Goal: Transaction & Acquisition: Purchase product/service

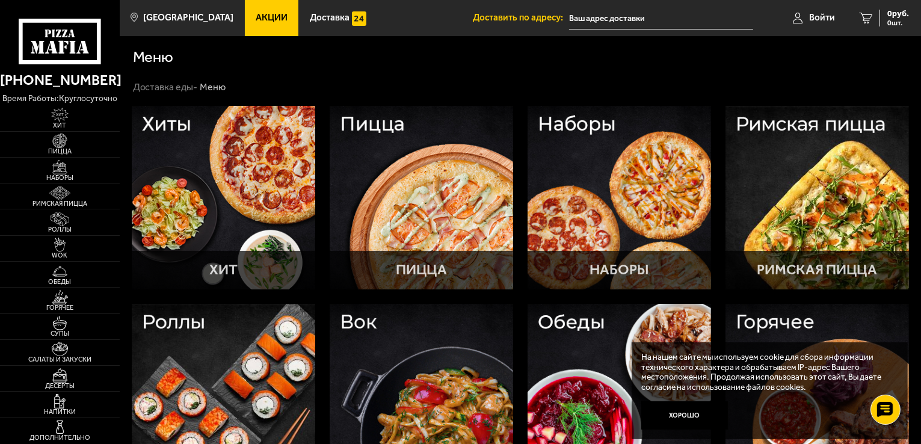
click at [253, 25] on link "Акции" at bounding box center [272, 18] width 54 height 36
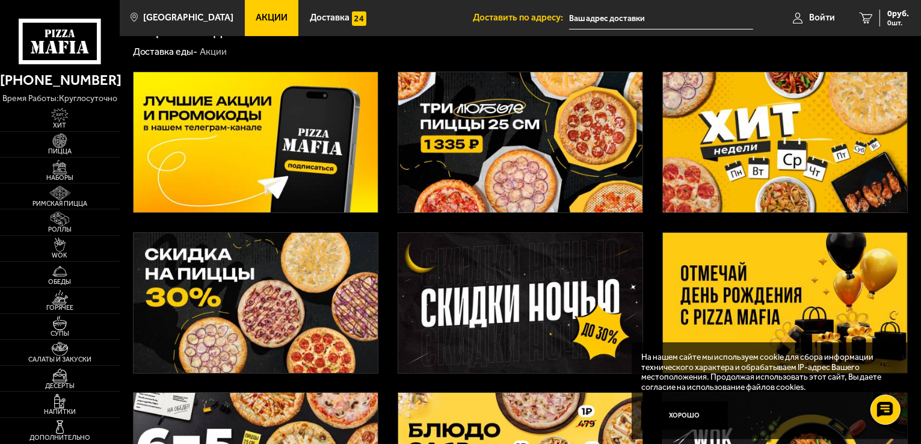
scroll to position [22, 0]
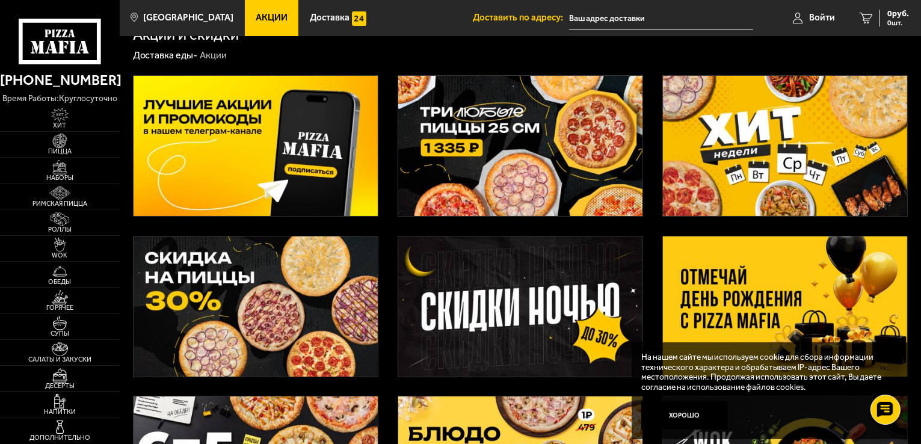
click at [533, 120] on img at bounding box center [520, 146] width 244 height 140
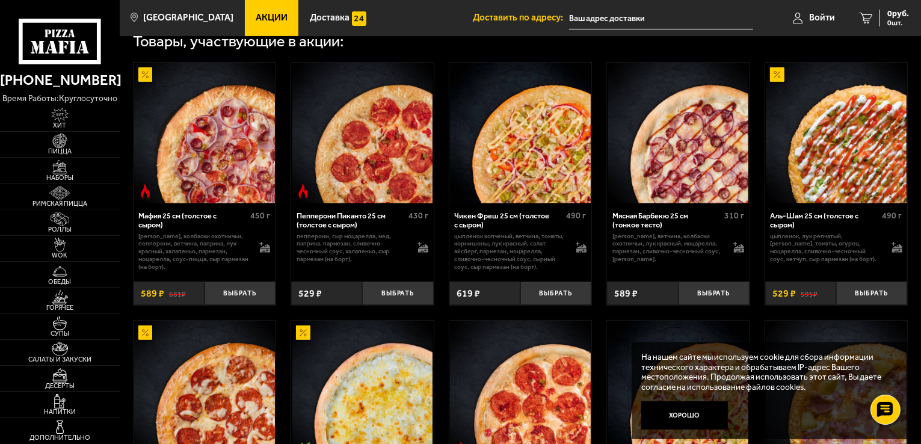
scroll to position [421, 0]
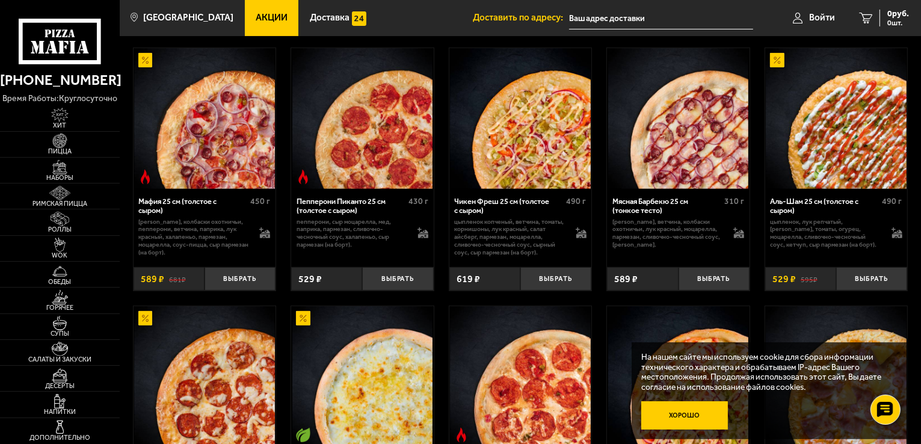
click at [689, 417] on button "Хорошо" at bounding box center [684, 415] width 87 height 29
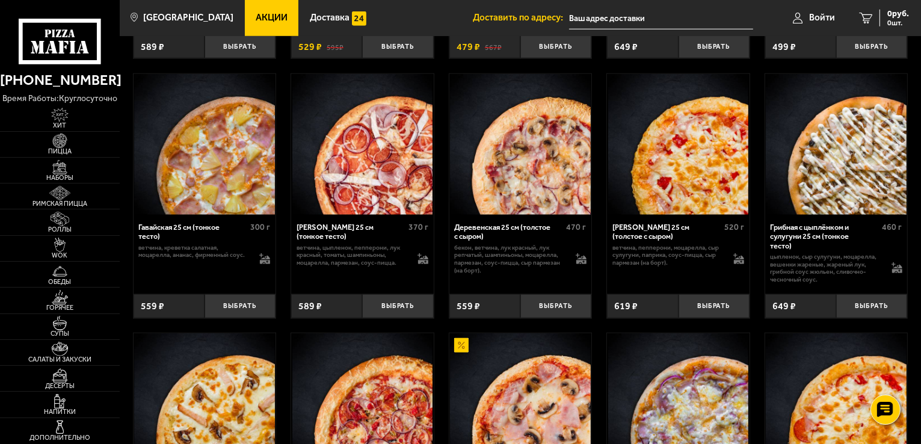
scroll to position [1162, 0]
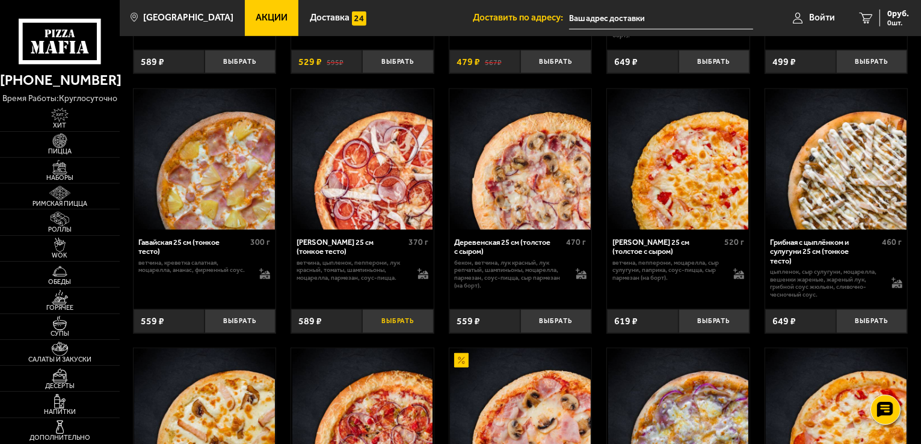
click at [379, 323] on button "Выбрать" at bounding box center [397, 320] width 71 height 23
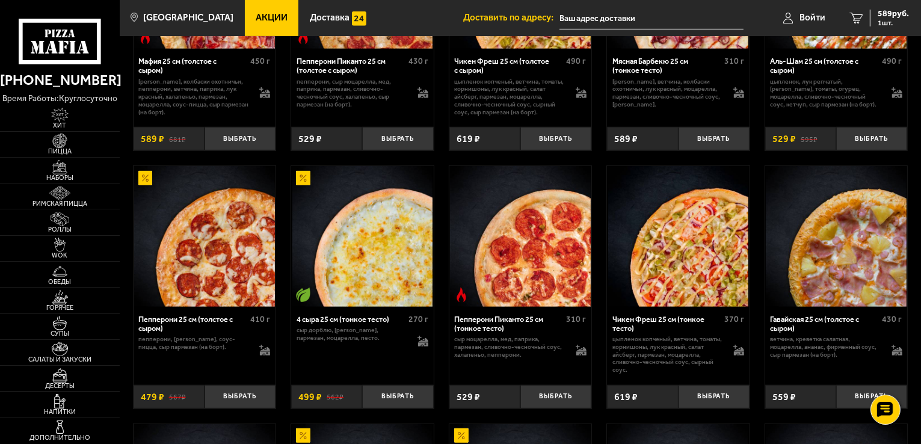
scroll to position [501, 0]
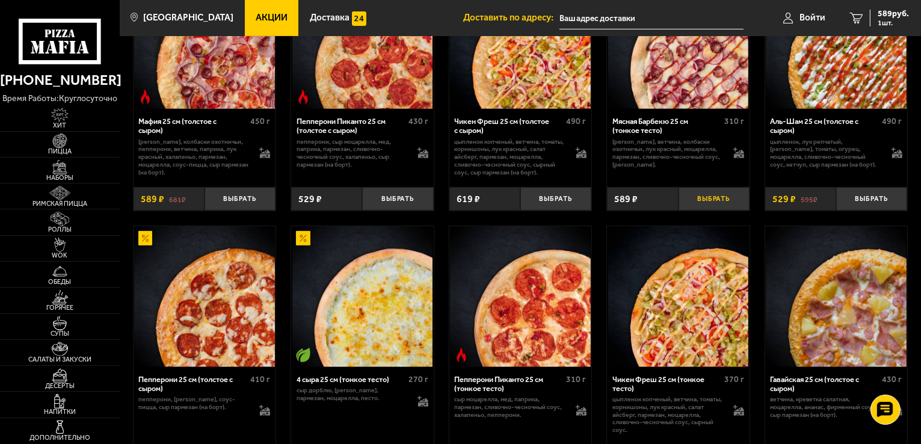
click at [700, 205] on button "Выбрать" at bounding box center [713, 198] width 71 height 23
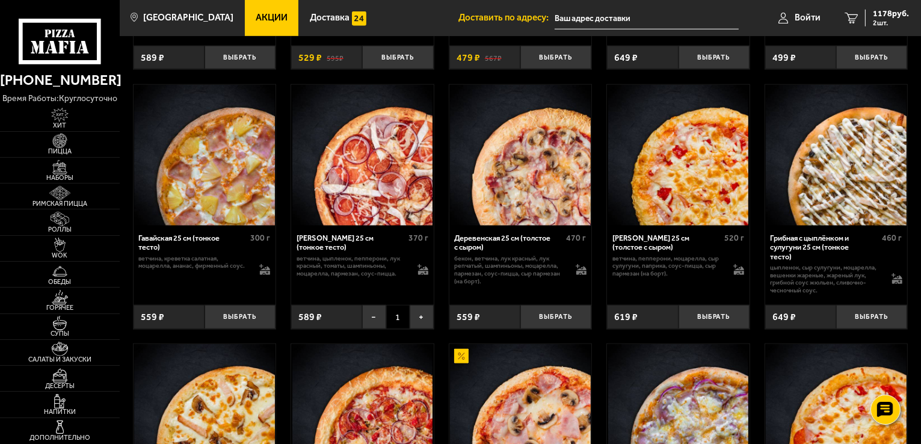
scroll to position [1188, 0]
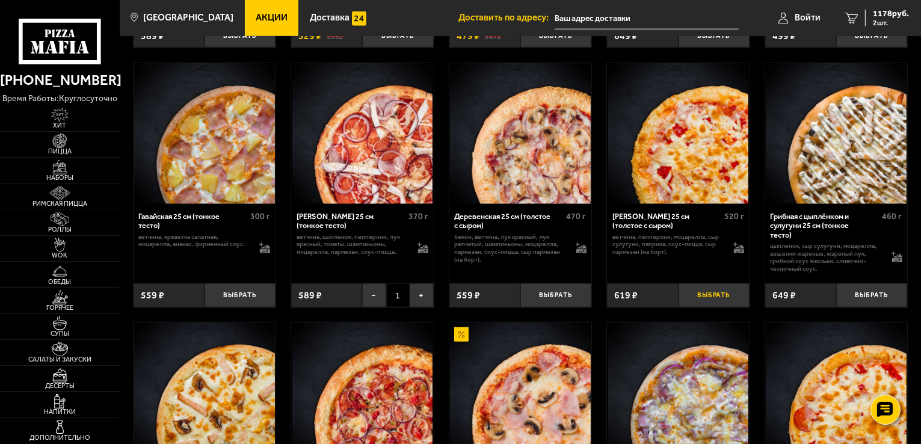
click at [712, 302] on button "Выбрать" at bounding box center [713, 294] width 71 height 23
click at [617, 17] on input "text" at bounding box center [646, 18] width 184 height 22
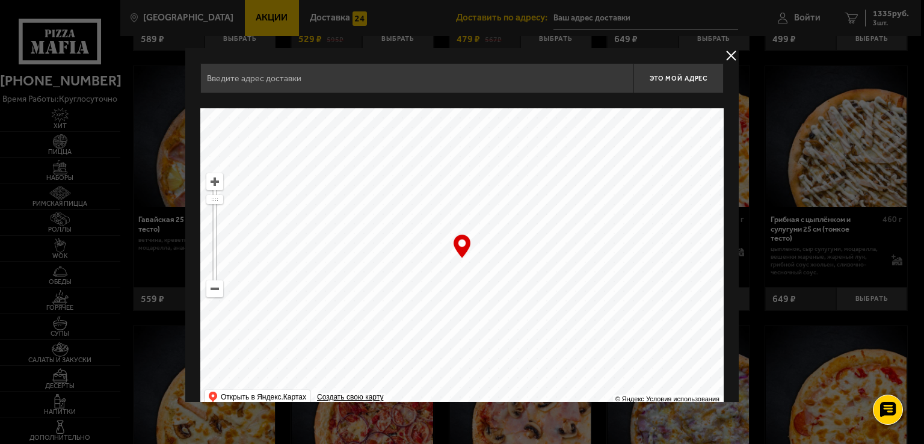
click at [324, 79] on input "text" at bounding box center [416, 78] width 433 height 30
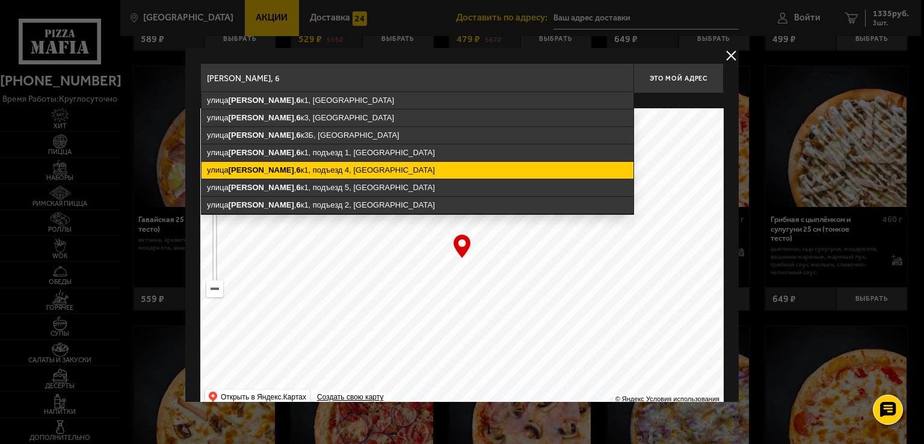
click at [296, 168] on ymaps "улица Котина , 6 к1, подъезд 4, Санкт-Петербург" at bounding box center [417, 170] width 432 height 17
type input "Санкт-Петербург, улица Котина, 6к1, подъезд 4"
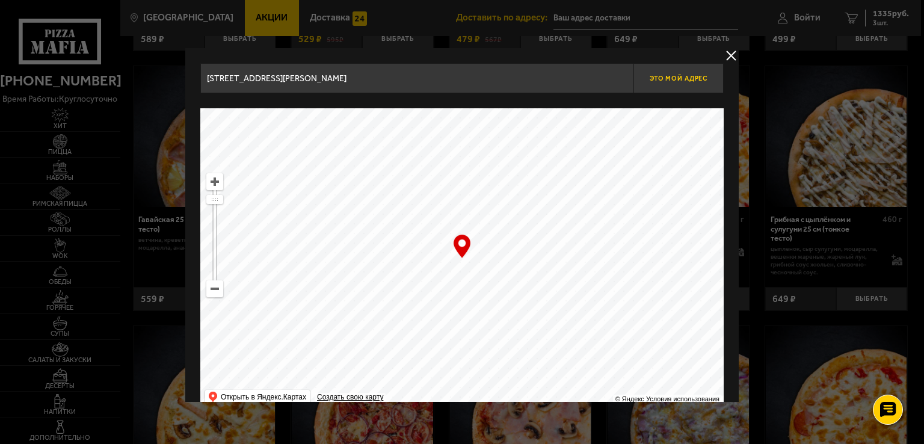
click at [664, 80] on span "Это мой адрес" at bounding box center [678, 79] width 58 height 8
type input "[STREET_ADDRESS][PERSON_NAME]"
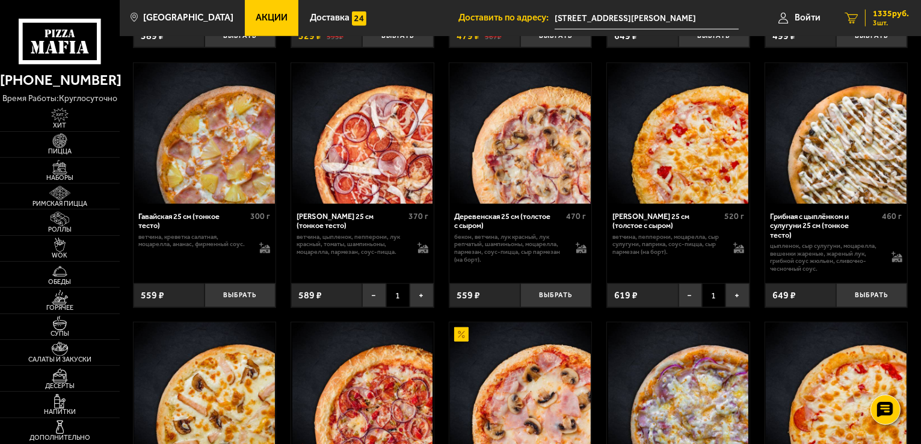
click at [871, 14] on div "1335 руб. 3 шт." at bounding box center [887, 18] width 44 height 17
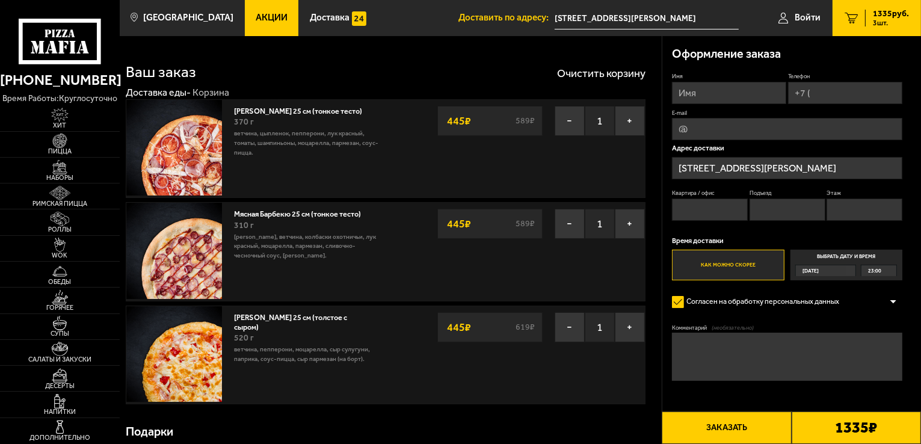
click at [818, 97] on input "Телефон" at bounding box center [845, 93] width 114 height 22
type input "[PHONE_NUMBER]"
type input "[PERSON_NAME]"
type input "[PHONE_NUMBER]"
click at [688, 207] on input "Квартира / офис" at bounding box center [710, 211] width 76 height 22
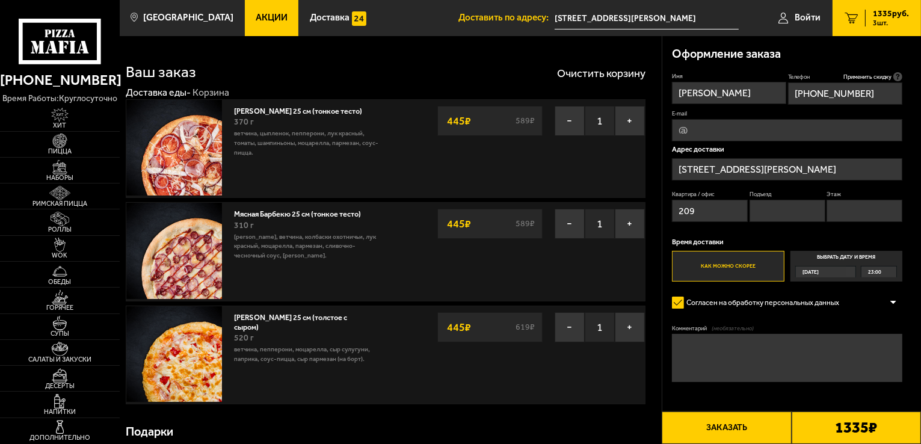
type input "209"
click at [837, 216] on input "Этаж" at bounding box center [864, 211] width 76 height 22
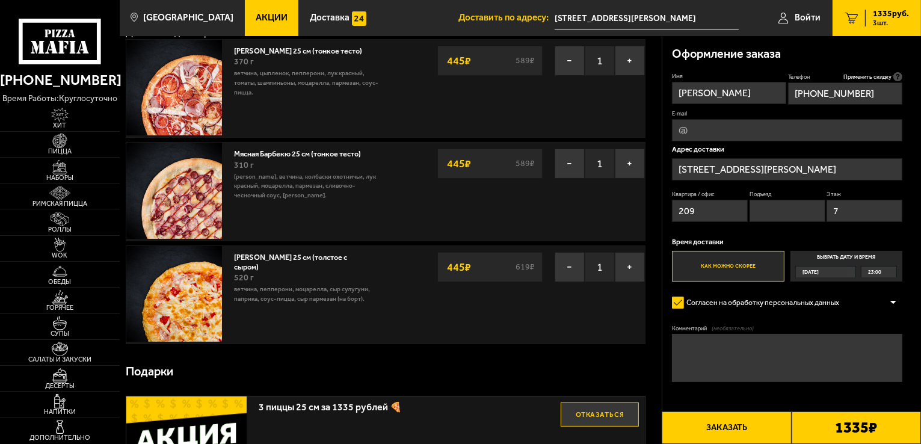
scroll to position [120, 0]
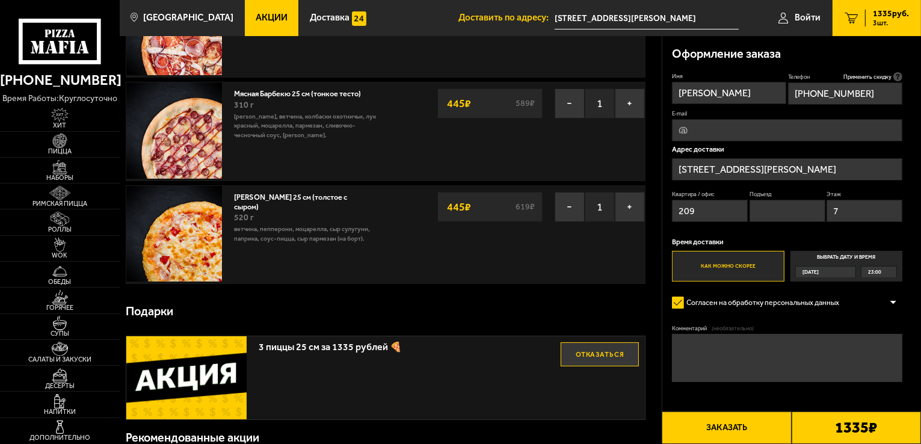
type input "7"
click at [750, 428] on button "Заказать" at bounding box center [725, 427] width 129 height 32
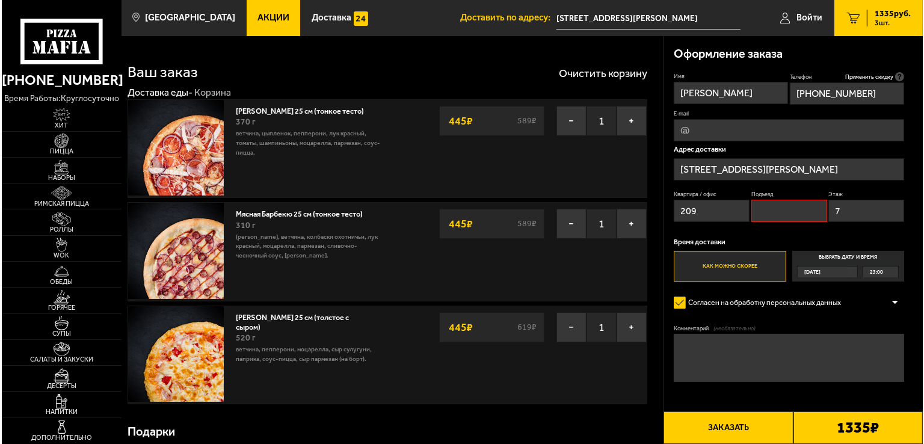
scroll to position [0, 0]
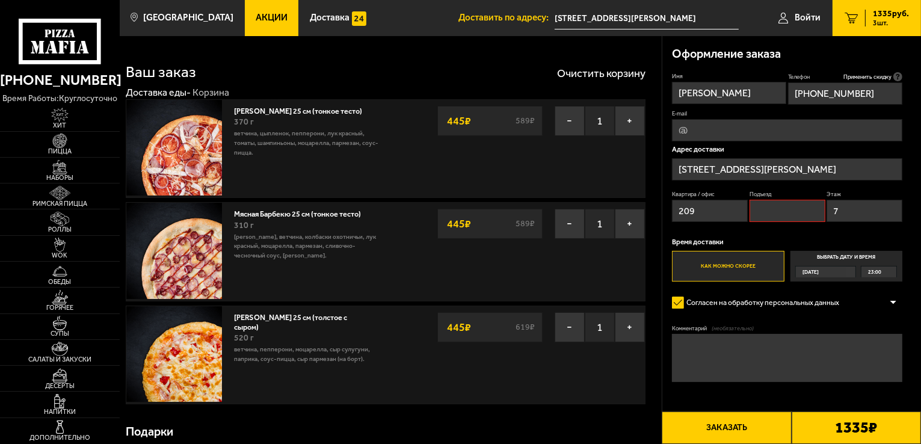
click at [765, 216] on input "Подъезд" at bounding box center [787, 211] width 76 height 22
type input "4"
click at [735, 427] on button "Заказать" at bounding box center [725, 427] width 129 height 32
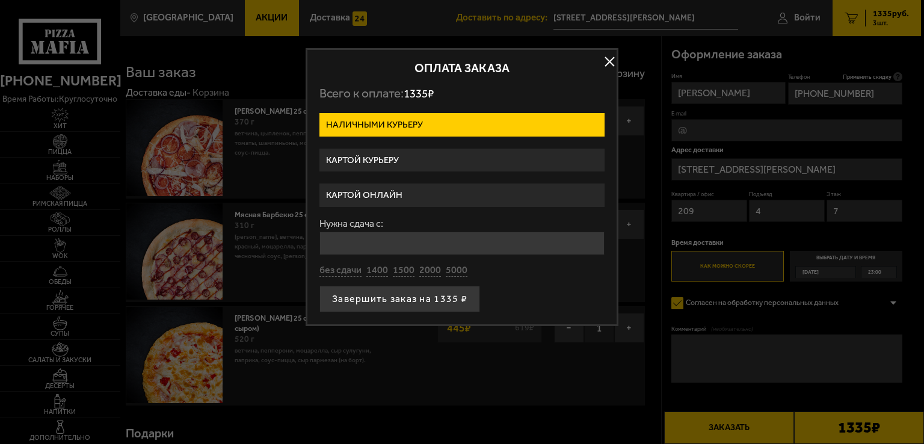
click at [391, 195] on label "Картой онлайн" at bounding box center [461, 194] width 285 height 23
click at [0, 0] on input "Картой онлайн" at bounding box center [0, 0] width 0 height 0
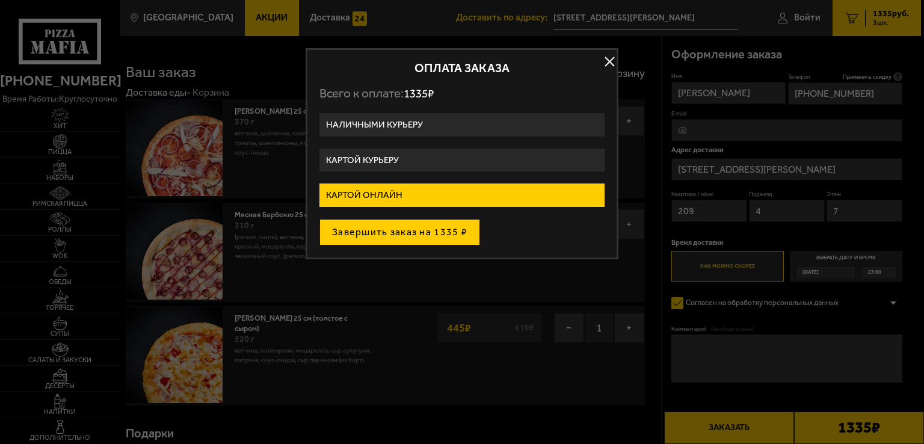
click at [402, 234] on button "Завершить заказ на 1335 ₽" at bounding box center [399, 232] width 161 height 26
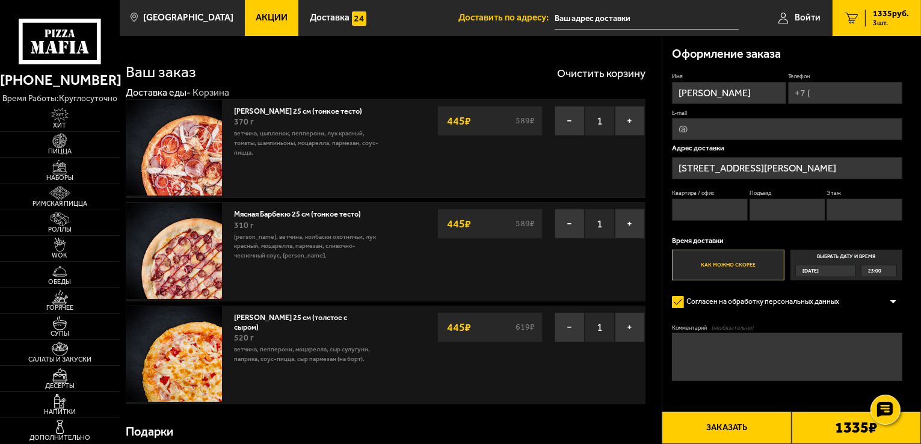
click at [741, 433] on button "Заказать" at bounding box center [725, 427] width 129 height 32
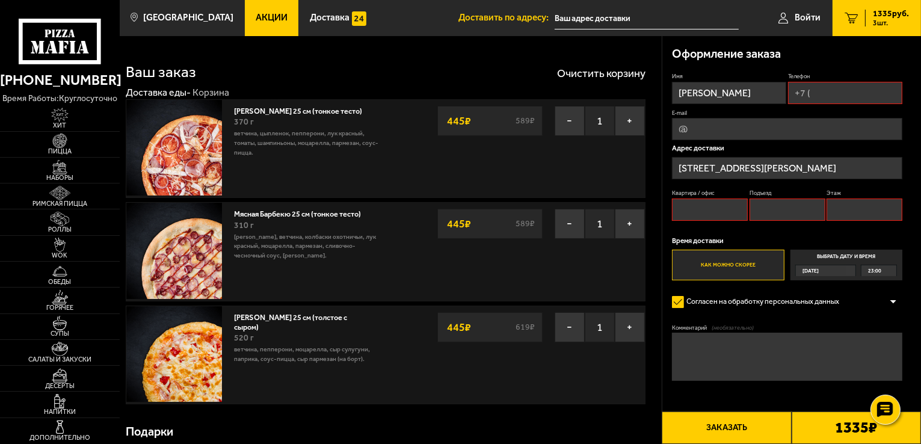
click at [834, 92] on input "Телефон" at bounding box center [845, 93] width 114 height 22
type input "[PHONE_NUMBER]"
click at [712, 213] on input "Квартира / офис" at bounding box center [710, 211] width 76 height 22
type input "209"
click at [763, 210] on input "Подъезд" at bounding box center [787, 211] width 76 height 22
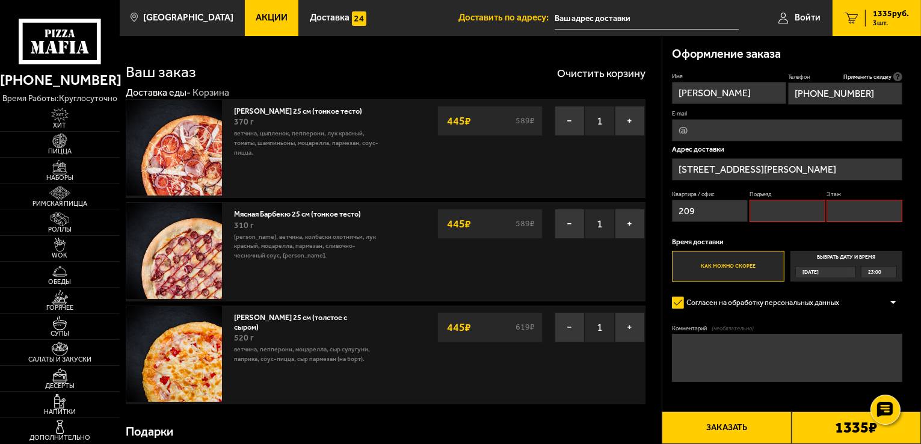
type input "4"
click at [859, 205] on input "Этаж" at bounding box center [864, 211] width 76 height 22
type input "7"
click at [869, 167] on input "[STREET_ADDRESS][PERSON_NAME]" at bounding box center [787, 169] width 230 height 22
type input "[STREET_ADDRESS][PERSON_NAME]"
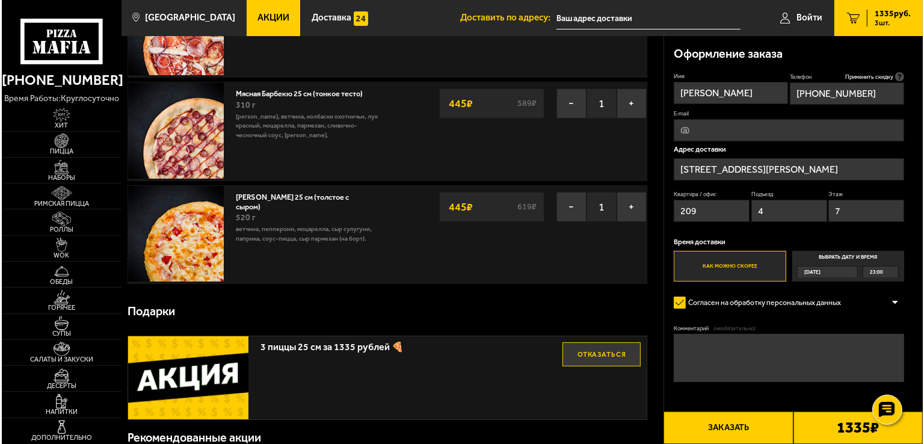
scroll to position [180, 0]
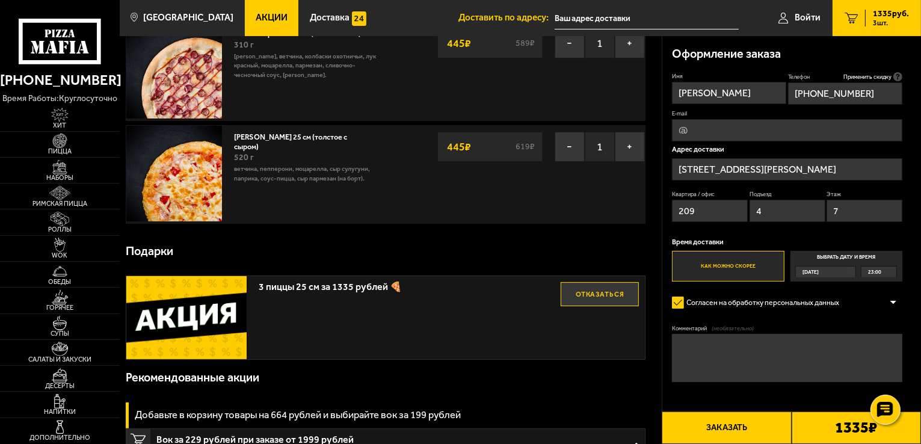
click at [719, 436] on button "Заказать" at bounding box center [725, 427] width 129 height 32
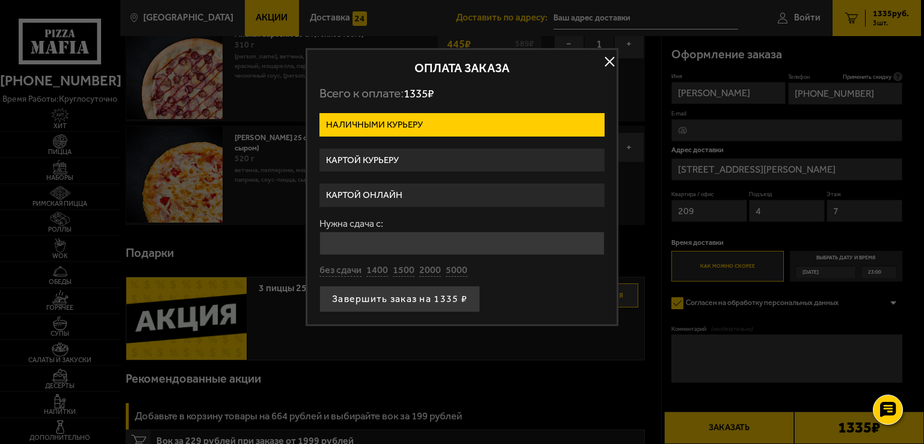
click at [387, 157] on label "Картой курьеру" at bounding box center [461, 160] width 285 height 23
click at [0, 0] on input "Картой курьеру" at bounding box center [0, 0] width 0 height 0
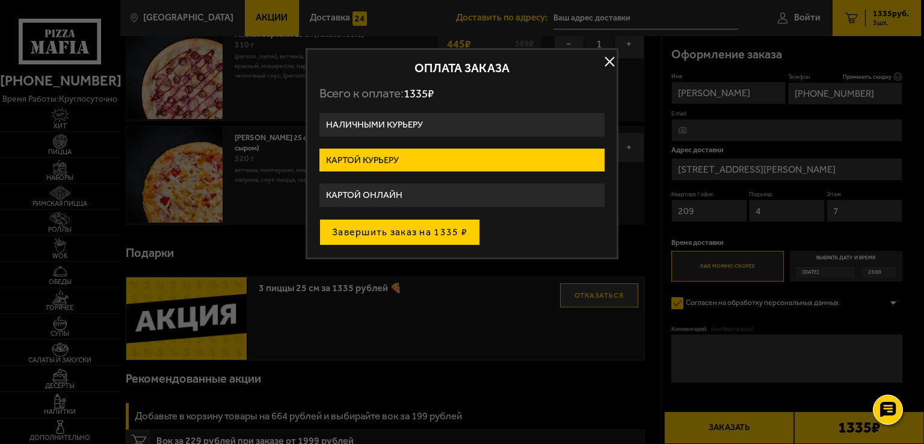
click at [394, 229] on button "Завершить заказ на 1335 ₽" at bounding box center [399, 232] width 161 height 26
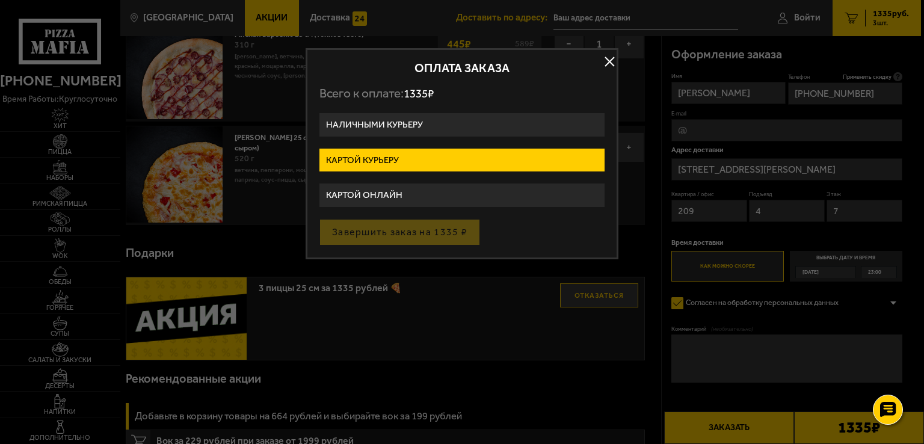
type input "[STREET_ADDRESS][PERSON_NAME]"
